Goal: Task Accomplishment & Management: Use online tool/utility

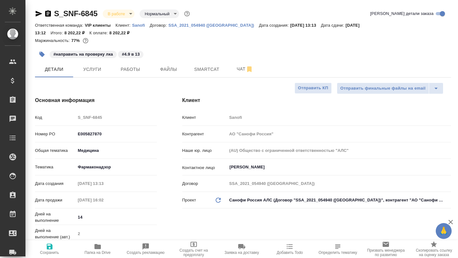
select select "RU"
click at [202, 70] on span "Smartcat" at bounding box center [206, 70] width 31 height 8
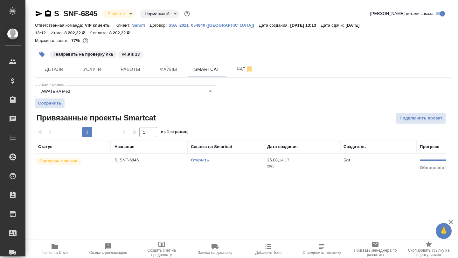
click at [200, 158] on link "Открыть" at bounding box center [200, 160] width 18 height 5
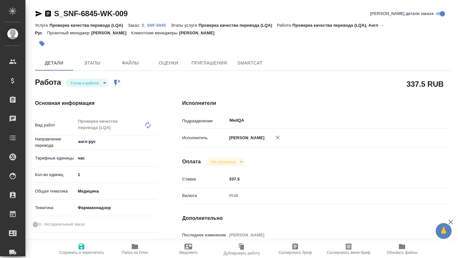
click at [38, 15] on icon "button" at bounding box center [39, 14] width 7 height 6
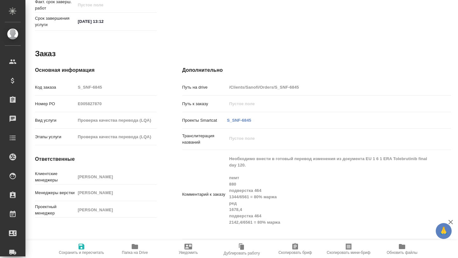
scroll to position [325, 0]
